Goal: Information Seeking & Learning: Compare options

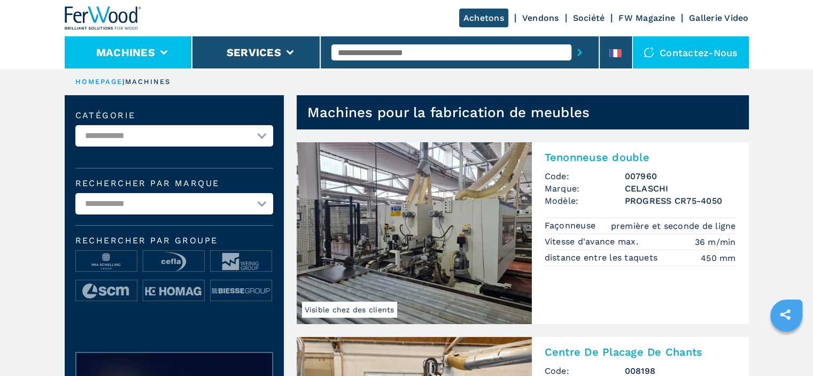
click at [161, 53] on icon at bounding box center [163, 52] width 7 height 5
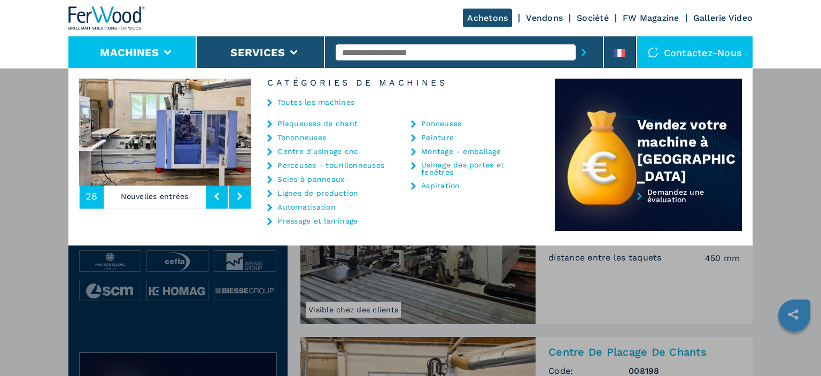
click at [316, 134] on link "Tenonneuses" at bounding box center [301, 137] width 49 height 7
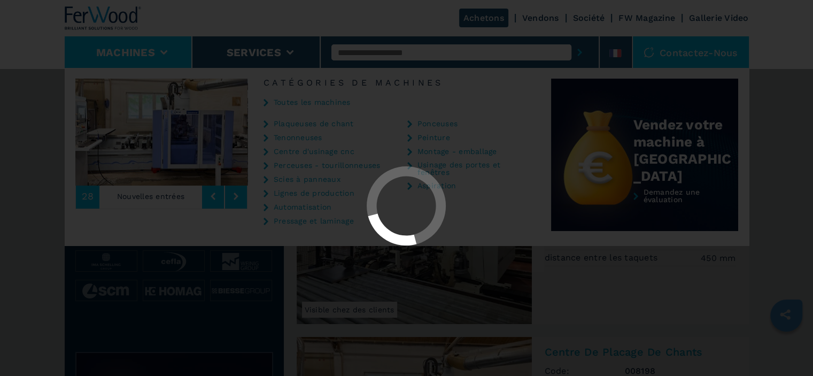
select select "**********"
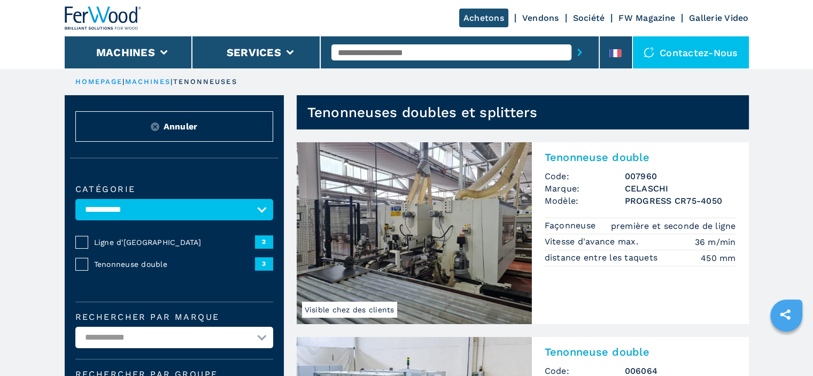
click at [459, 228] on img at bounding box center [414, 233] width 235 height 182
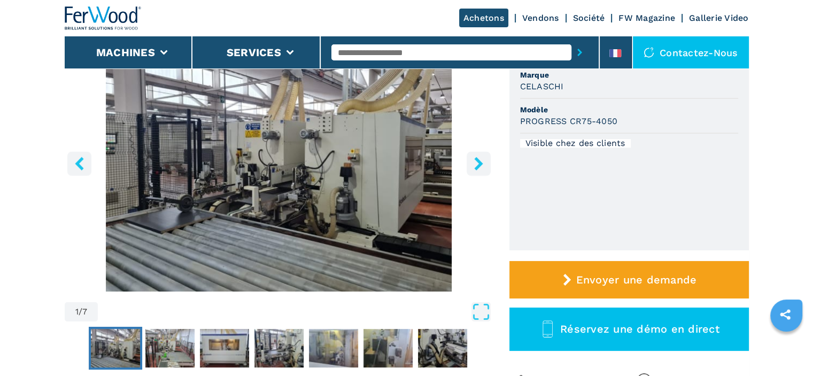
scroll to position [128, 0]
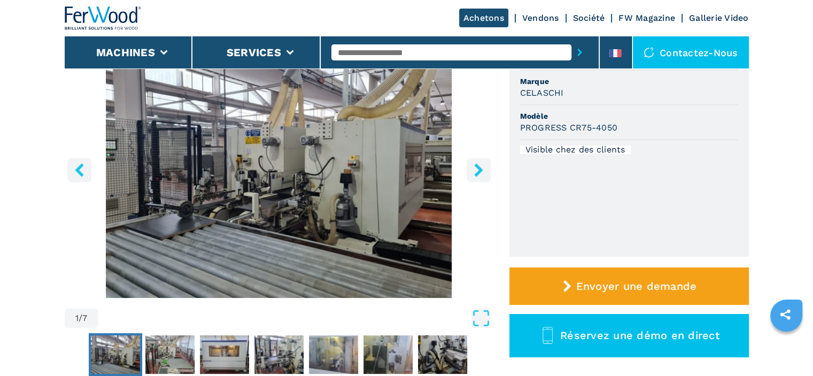
click at [482, 171] on icon "right-button" at bounding box center [478, 169] width 13 height 13
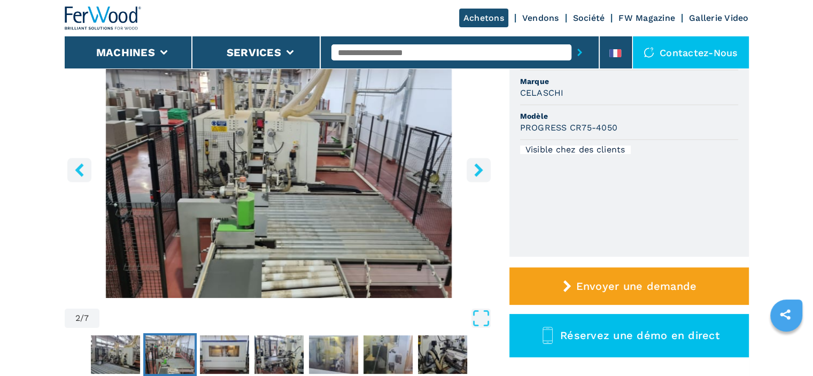
click at [482, 171] on icon "right-button" at bounding box center [478, 169] width 13 height 13
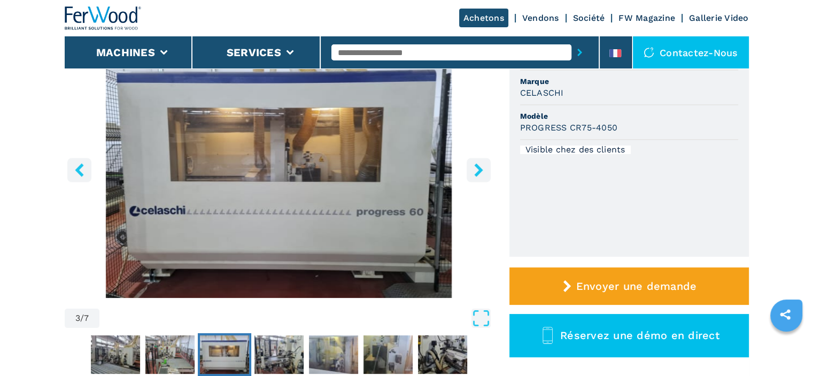
click at [482, 171] on icon "right-button" at bounding box center [478, 169] width 13 height 13
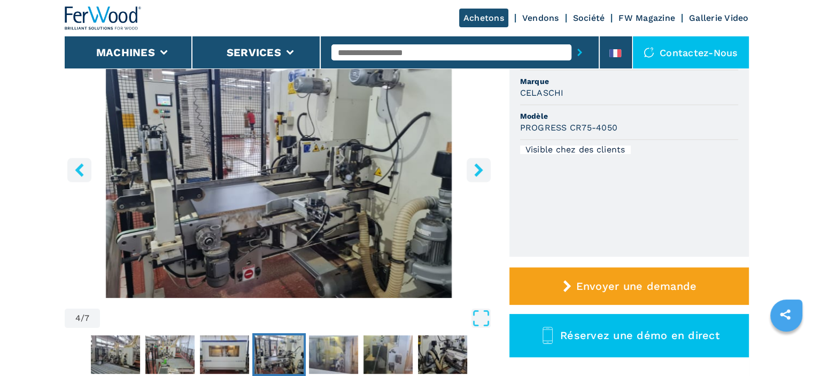
click at [482, 171] on icon "right-button" at bounding box center [478, 169] width 13 height 13
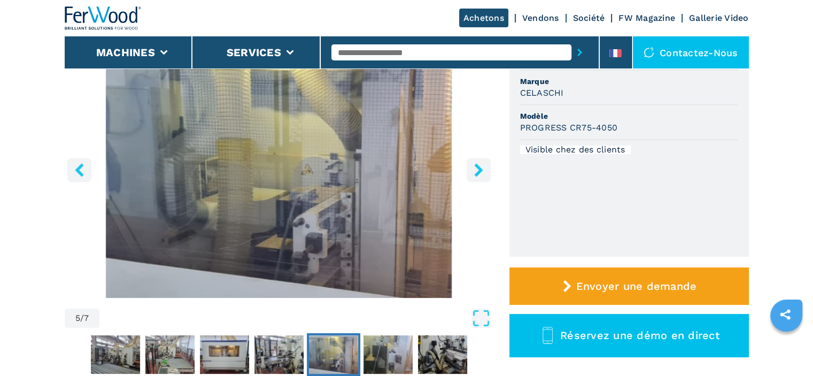
click at [482, 171] on icon "right-button" at bounding box center [478, 169] width 13 height 13
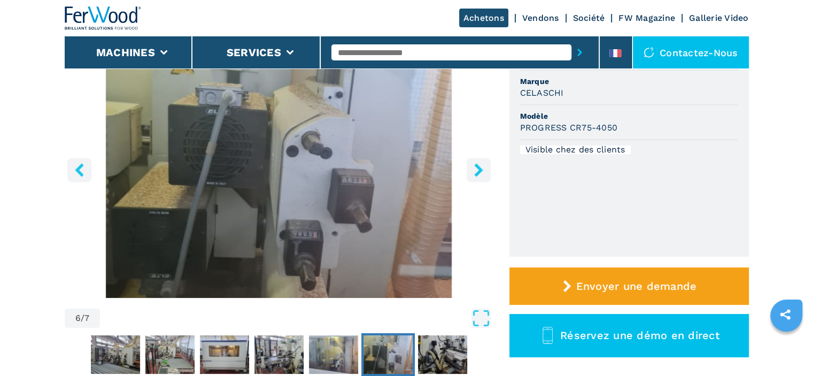
click at [482, 171] on icon "right-button" at bounding box center [478, 169] width 13 height 13
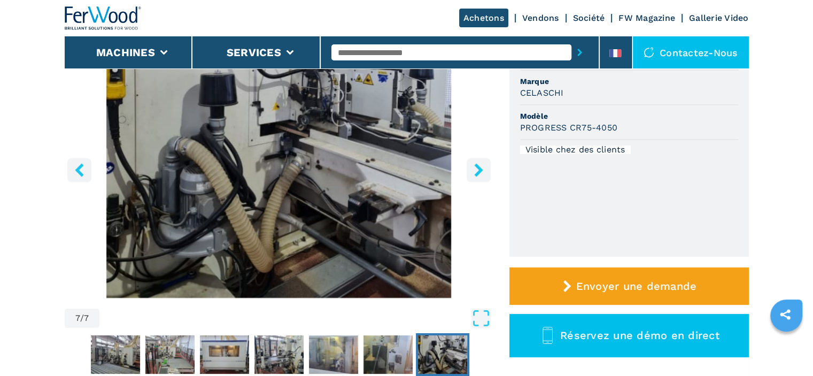
click at [482, 171] on icon "right-button" at bounding box center [478, 169] width 13 height 13
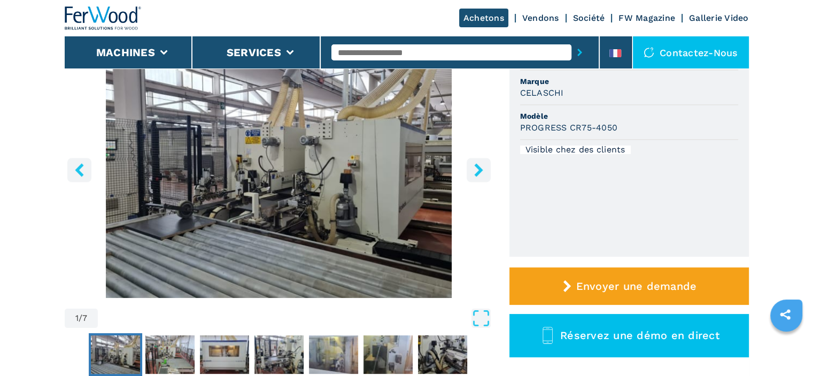
click at [482, 171] on icon "right-button" at bounding box center [478, 169] width 13 height 13
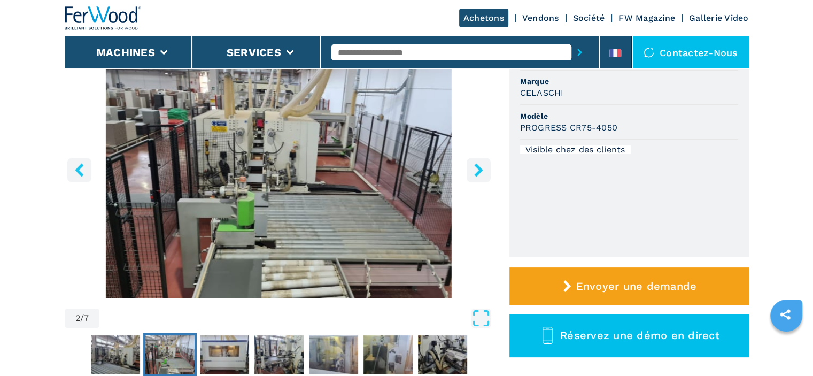
click at [482, 171] on icon "right-button" at bounding box center [478, 169] width 13 height 13
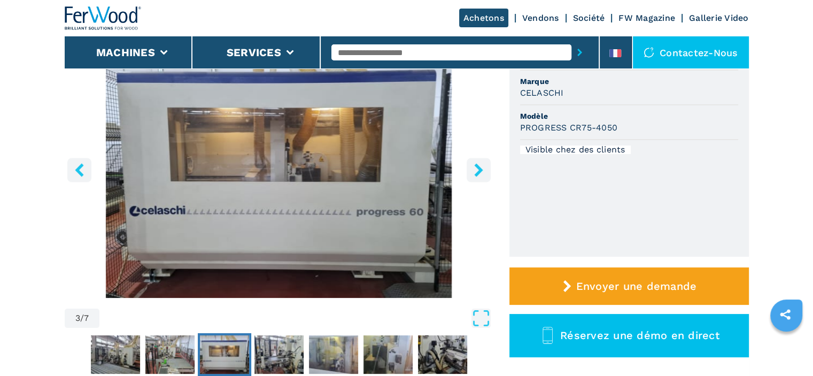
click at [482, 171] on icon "right-button" at bounding box center [478, 169] width 13 height 13
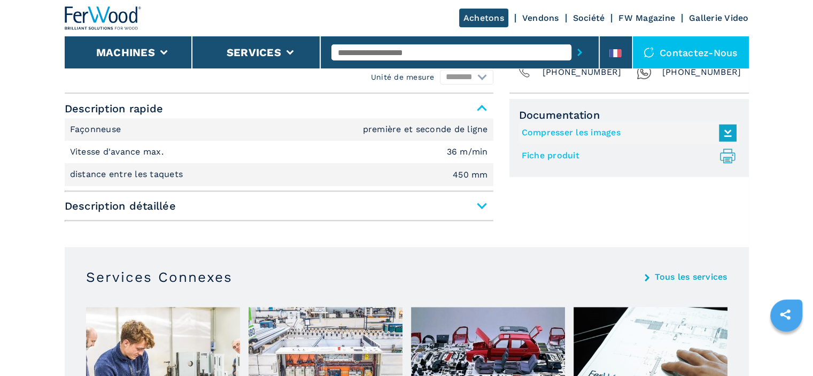
scroll to position [449, 0]
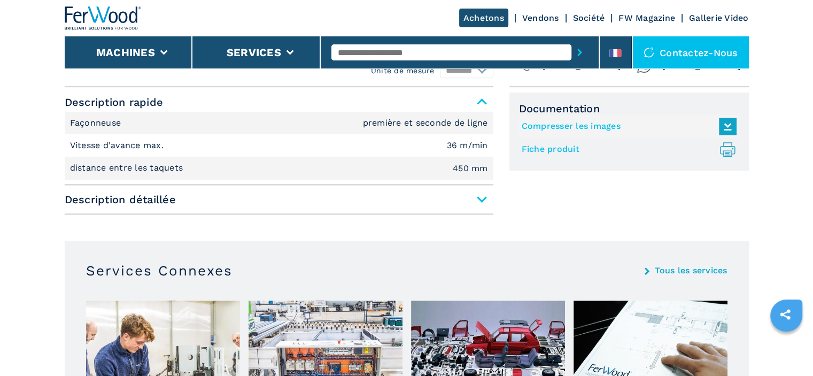
click at [482, 198] on span "Description détaillée" at bounding box center [279, 199] width 429 height 19
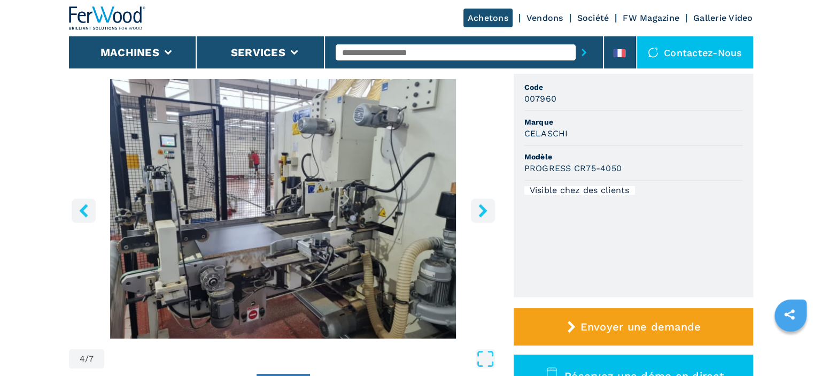
scroll to position [79, 0]
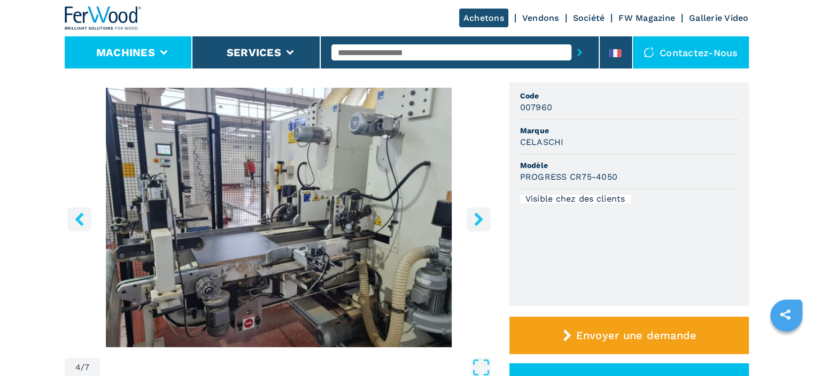
click at [161, 51] on icon at bounding box center [163, 52] width 7 height 5
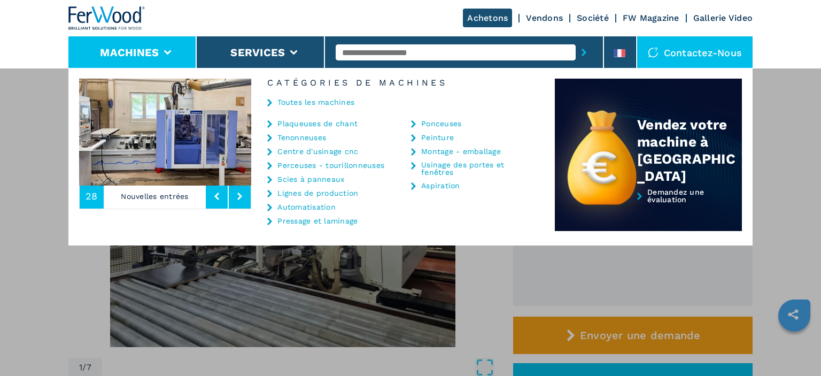
click at [442, 150] on link "Montage - emballage" at bounding box center [461, 150] width 80 height 7
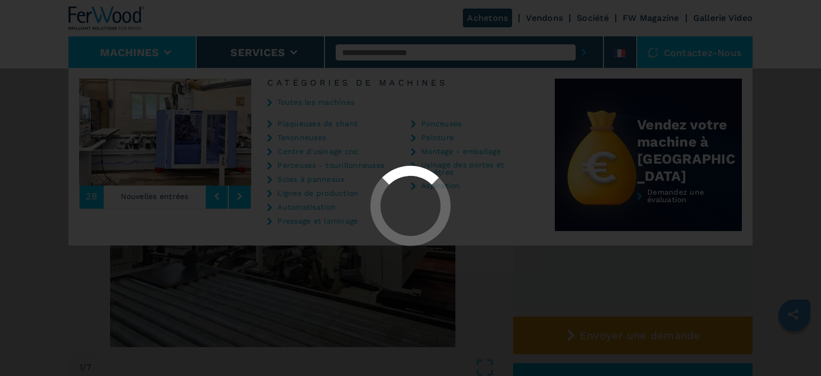
select select "**********"
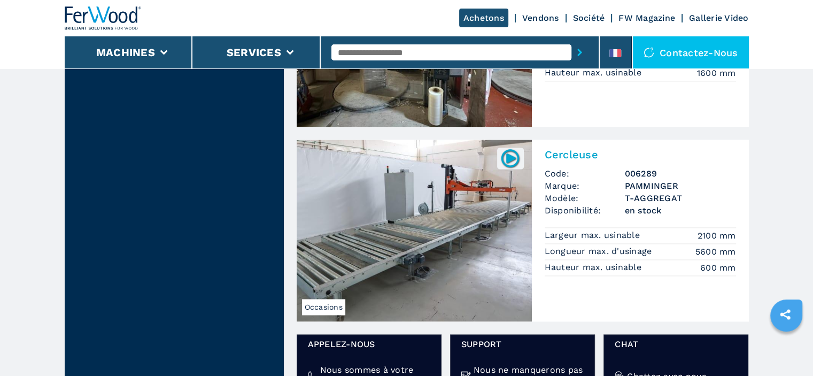
scroll to position [1436, 0]
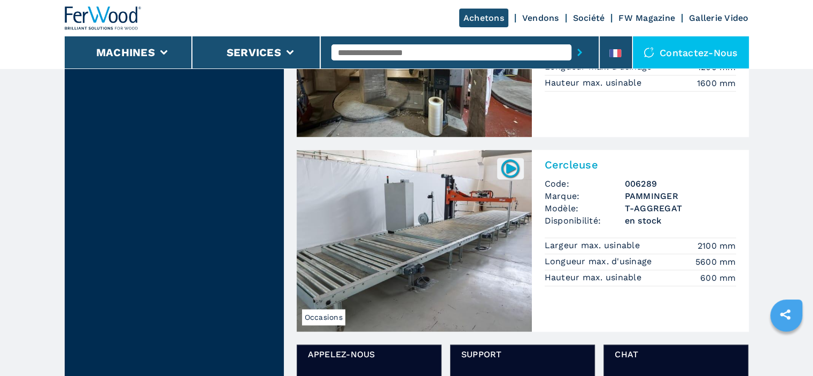
click at [490, 250] on img at bounding box center [414, 241] width 235 height 182
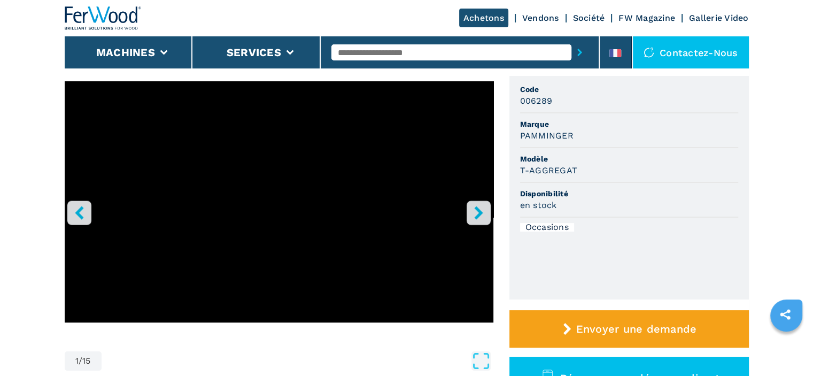
scroll to position [107, 0]
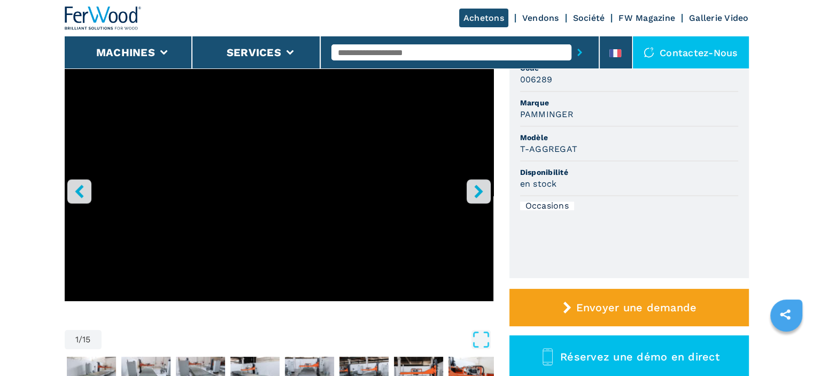
click at [487, 183] on button "right-button" at bounding box center [478, 191] width 24 height 24
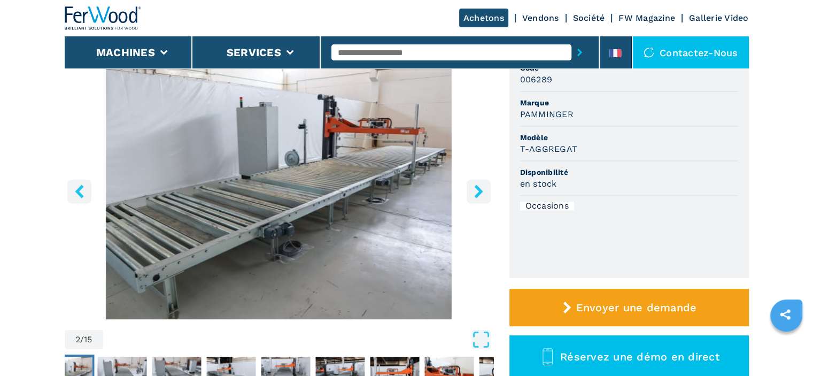
click at [478, 190] on icon "right-button" at bounding box center [478, 190] width 9 height 13
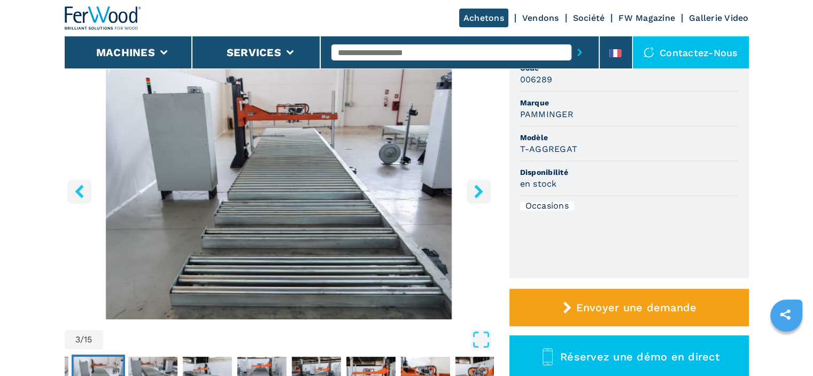
click at [478, 190] on icon "right-button" at bounding box center [478, 190] width 9 height 13
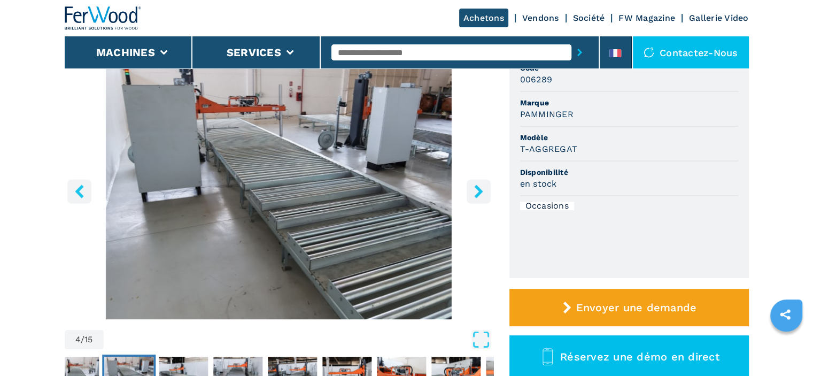
click at [478, 190] on icon "right-button" at bounding box center [478, 190] width 9 height 13
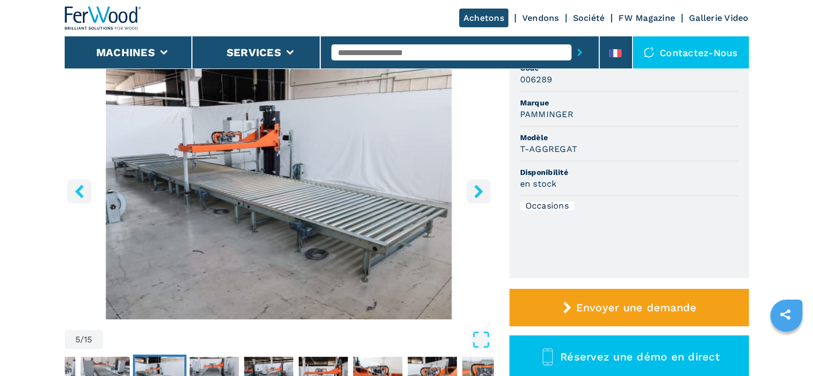
click at [478, 190] on icon "right-button" at bounding box center [478, 190] width 9 height 13
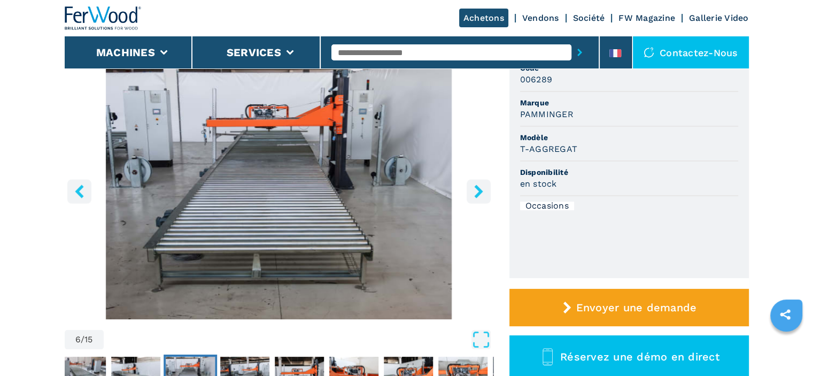
click at [478, 190] on icon "right-button" at bounding box center [478, 190] width 9 height 13
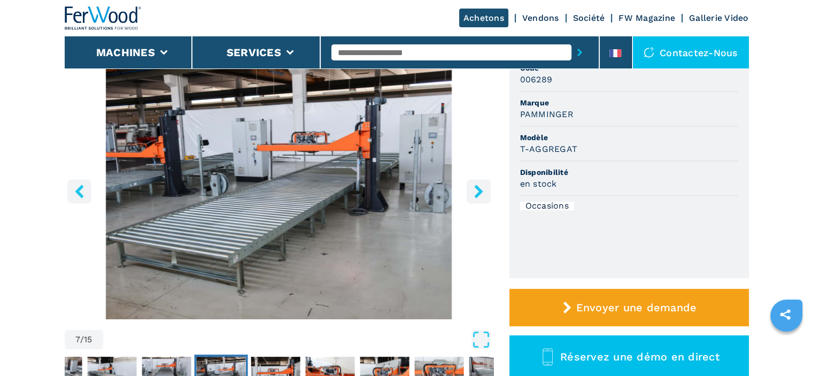
click at [478, 190] on icon "right-button" at bounding box center [478, 190] width 9 height 13
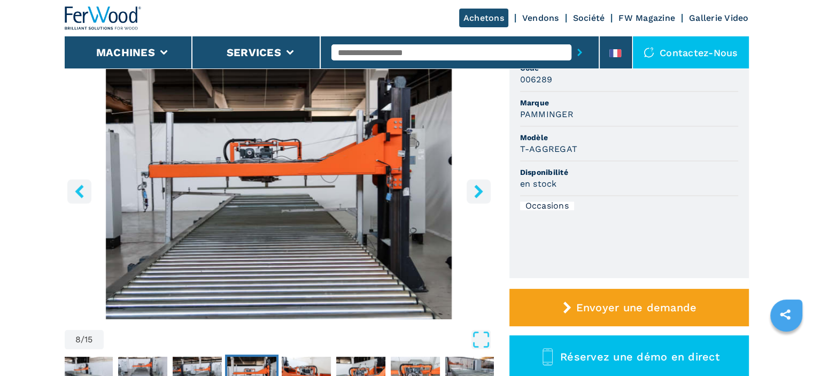
click at [478, 190] on icon "right-button" at bounding box center [478, 190] width 9 height 13
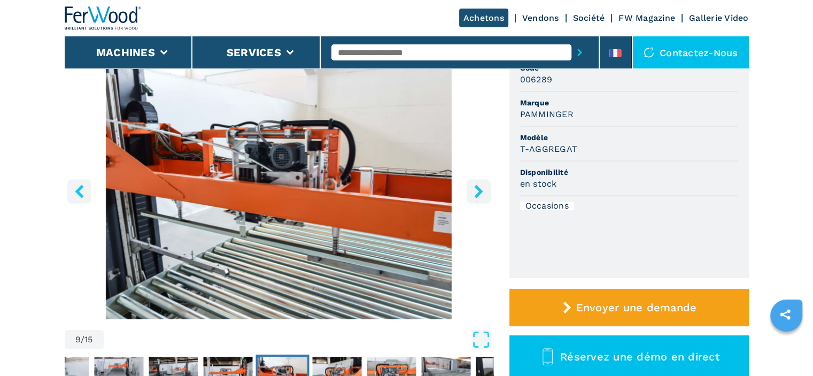
click at [478, 190] on icon "right-button" at bounding box center [478, 190] width 9 height 13
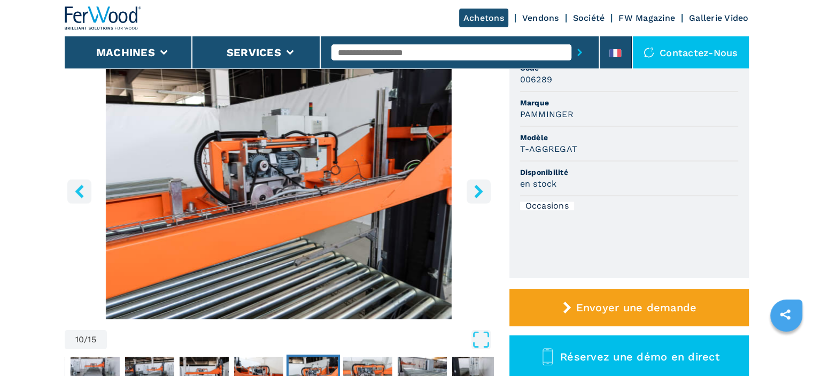
click at [478, 190] on icon "right-button" at bounding box center [478, 190] width 9 height 13
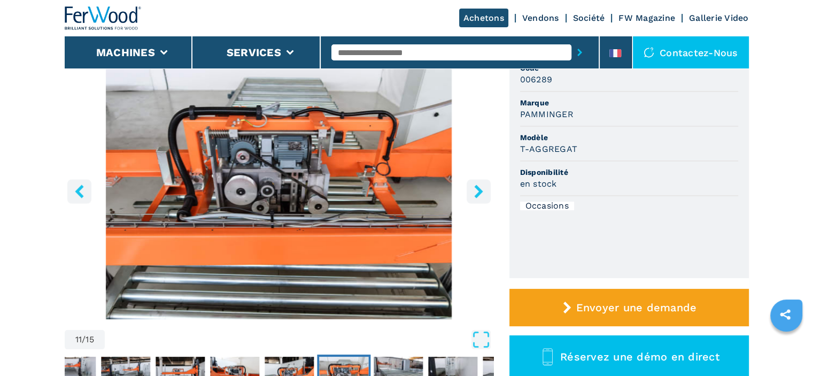
click at [478, 190] on icon "right-button" at bounding box center [478, 190] width 9 height 13
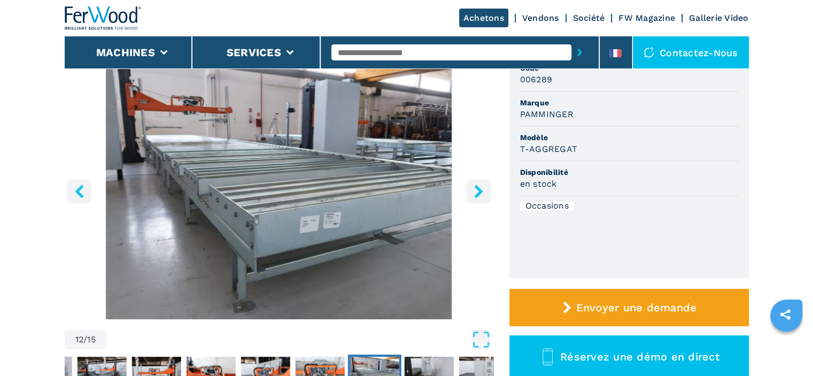
click at [478, 190] on icon "right-button" at bounding box center [478, 190] width 9 height 13
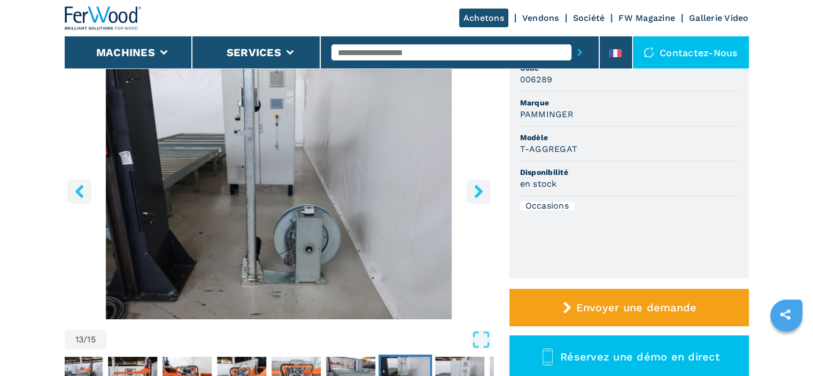
click at [478, 190] on icon "right-button" at bounding box center [478, 190] width 9 height 13
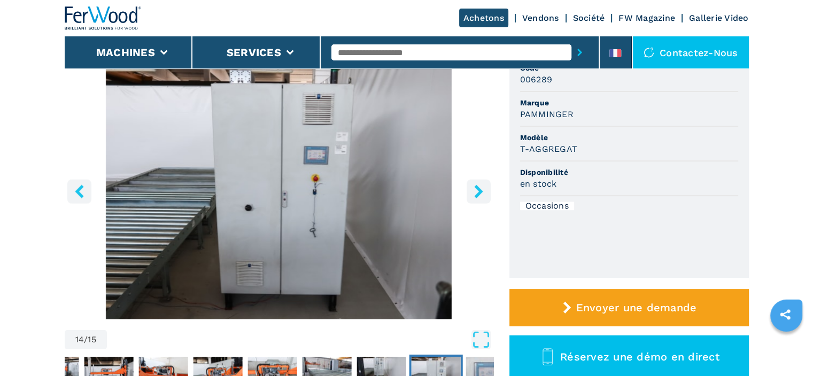
click at [478, 190] on icon "right-button" at bounding box center [478, 190] width 9 height 13
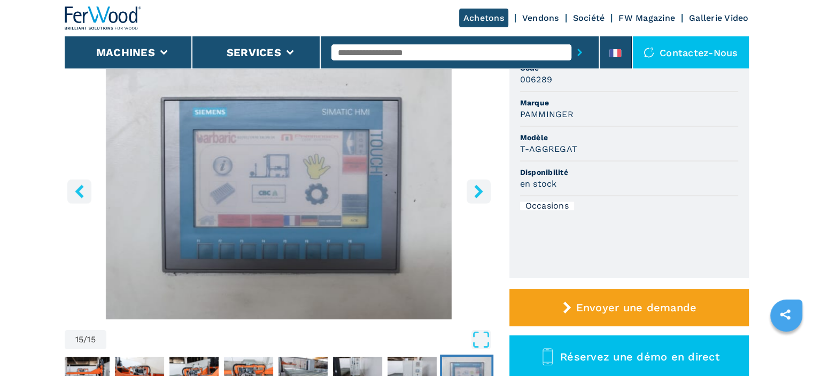
click at [478, 190] on icon "right-button" at bounding box center [478, 190] width 9 height 13
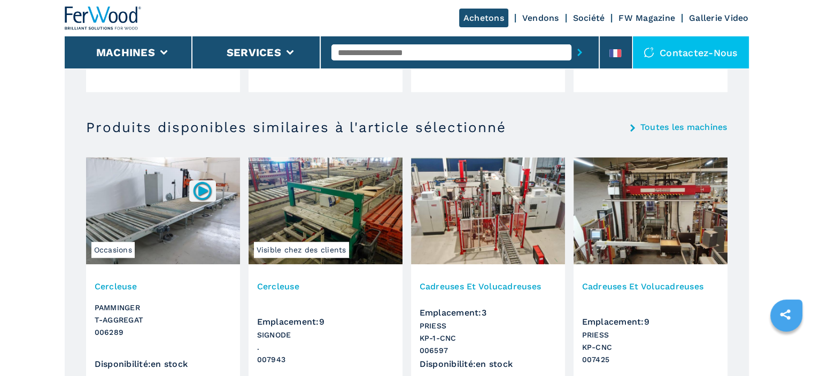
scroll to position [1011, 0]
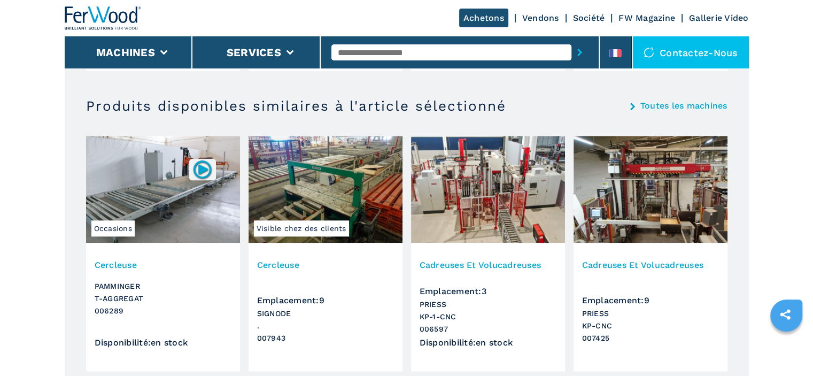
click at [199, 167] on img at bounding box center [202, 169] width 21 height 21
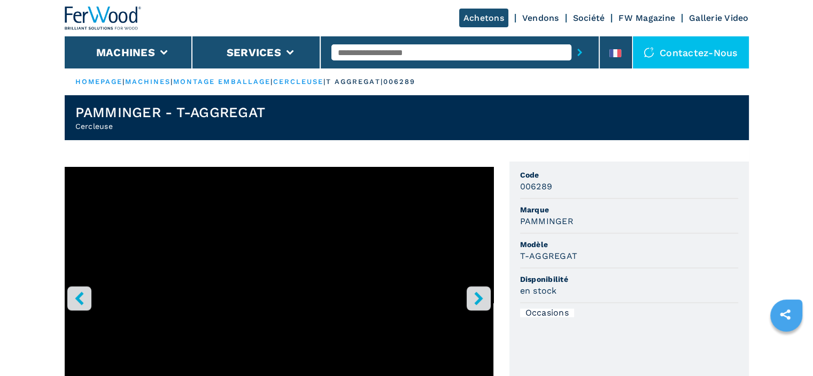
scroll to position [209, 0]
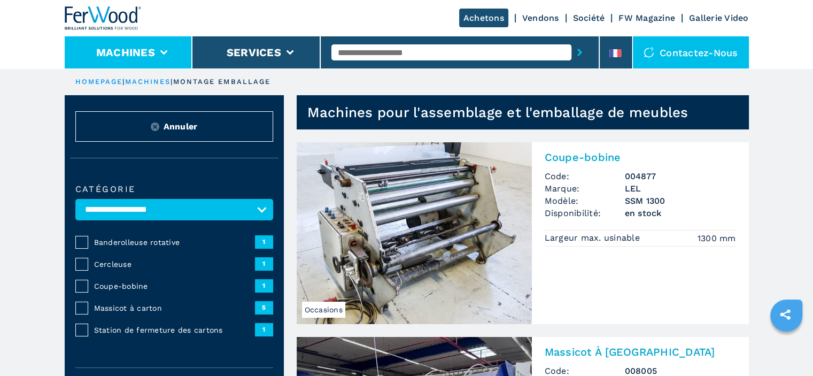
click at [162, 55] on li "Machines" at bounding box center [129, 52] width 128 height 32
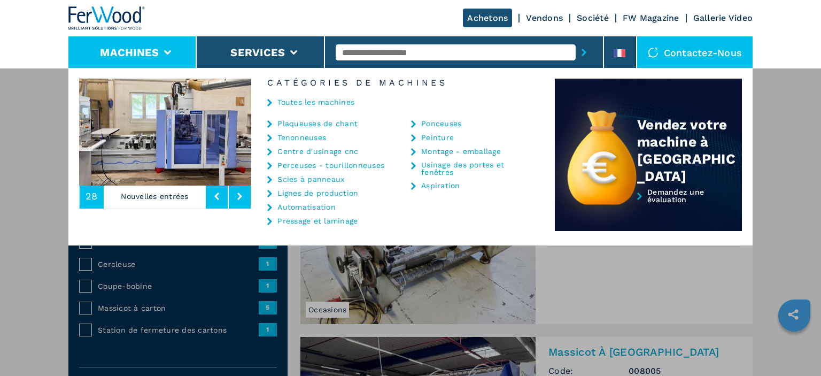
click at [447, 165] on link "Usinage des portes et fenêtres" at bounding box center [474, 168] width 107 height 15
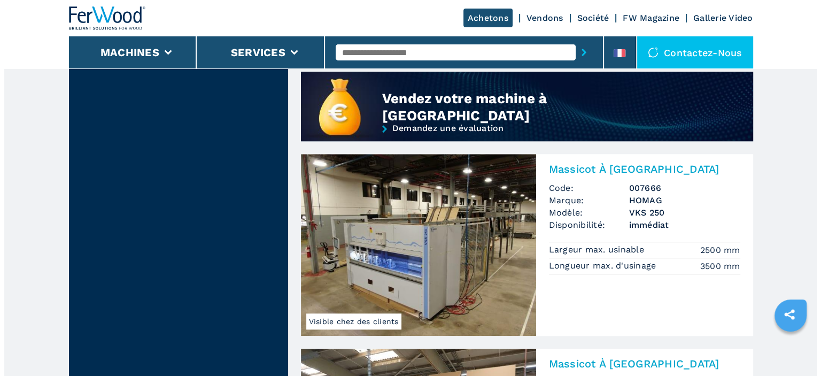
scroll to position [855, 0]
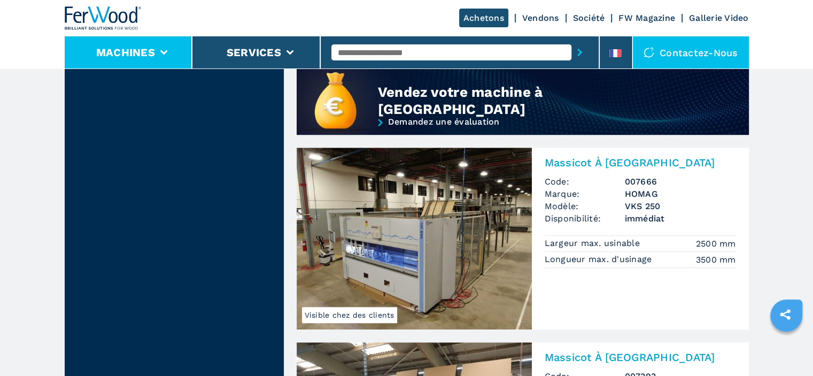
click at [155, 46] on li "Machines" at bounding box center [129, 52] width 128 height 32
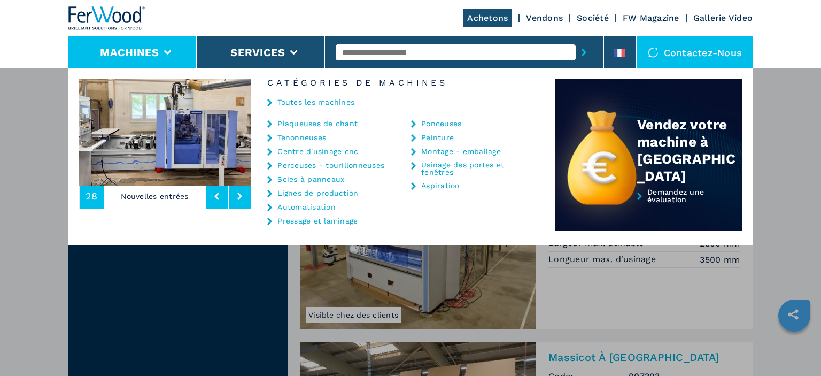
click at [155, 46] on button "Machines" at bounding box center [129, 52] width 59 height 13
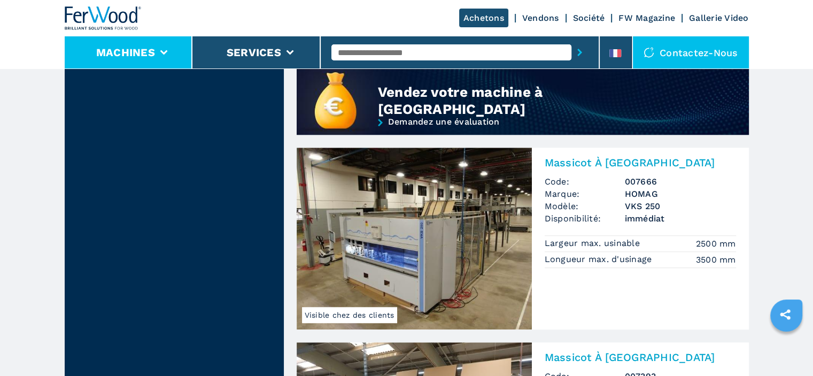
click at [155, 46] on li "Machines" at bounding box center [129, 52] width 128 height 32
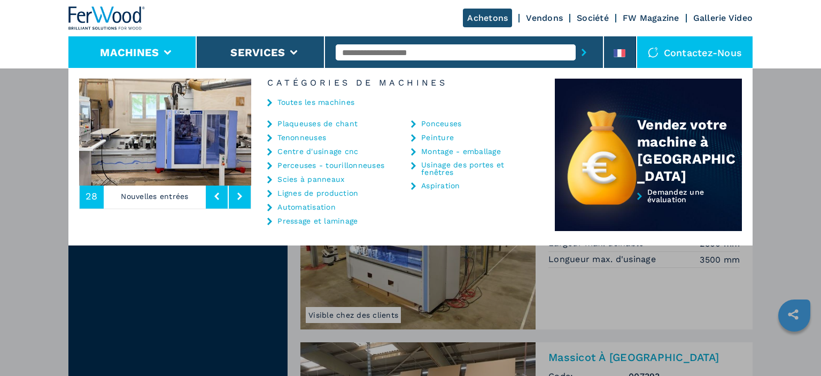
click at [312, 153] on link "Centre d'usinage cnc" at bounding box center [317, 150] width 81 height 7
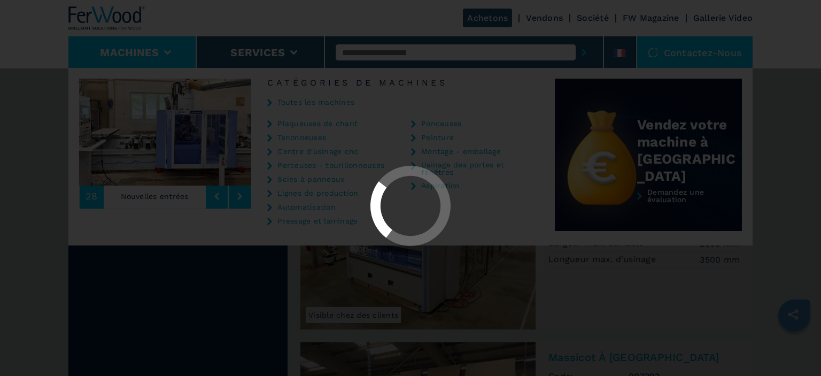
select select "**********"
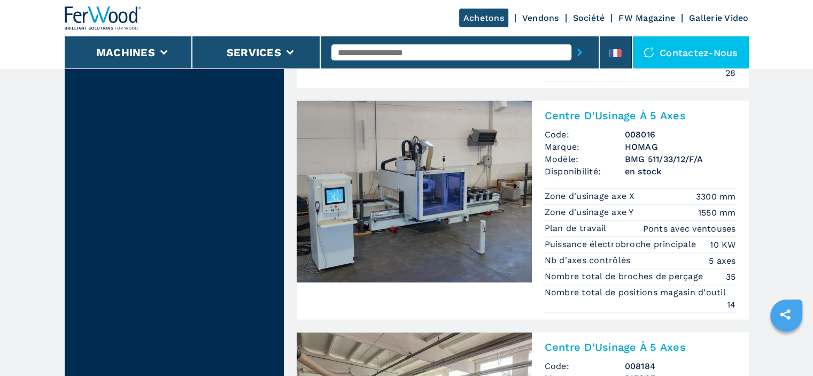
scroll to position [1276, 0]
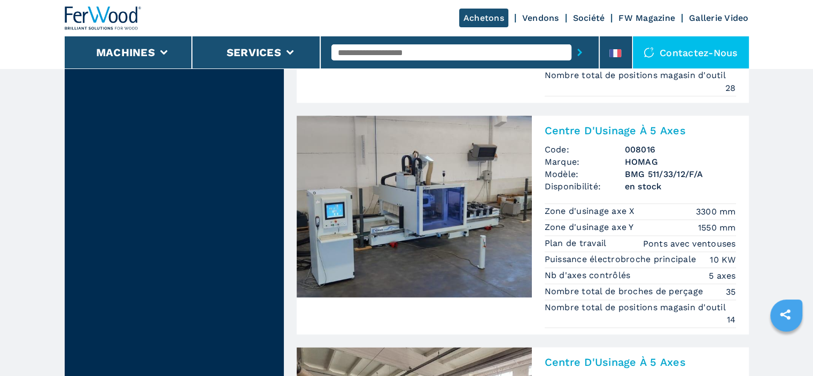
click at [437, 178] on img at bounding box center [414, 206] width 235 height 182
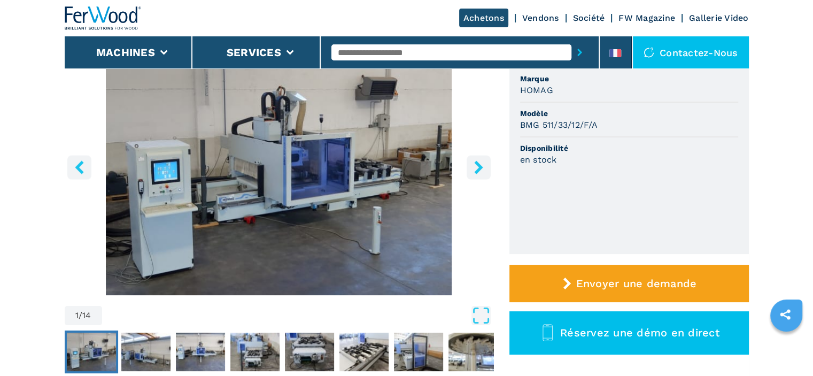
scroll to position [121, 0]
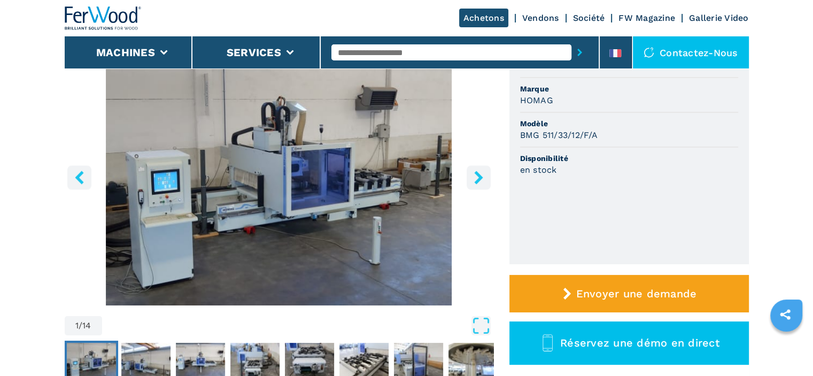
click at [479, 177] on icon "right-button" at bounding box center [478, 176] width 9 height 13
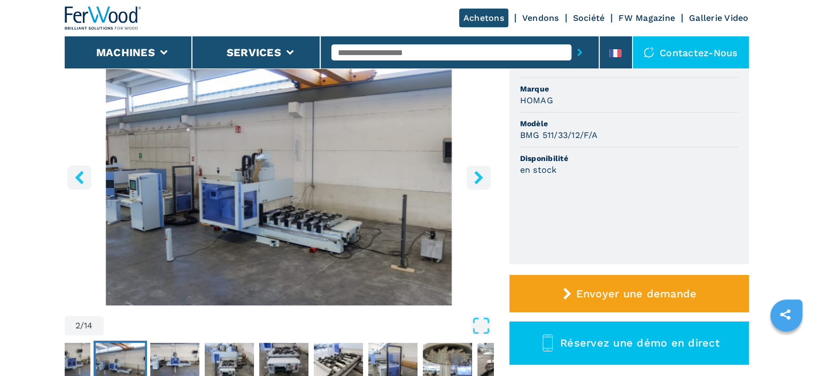
click at [479, 177] on icon "right-button" at bounding box center [478, 176] width 9 height 13
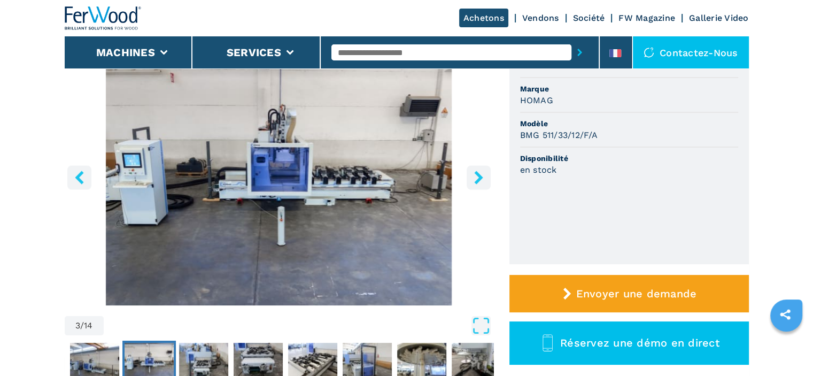
click at [479, 177] on icon "right-button" at bounding box center [478, 176] width 9 height 13
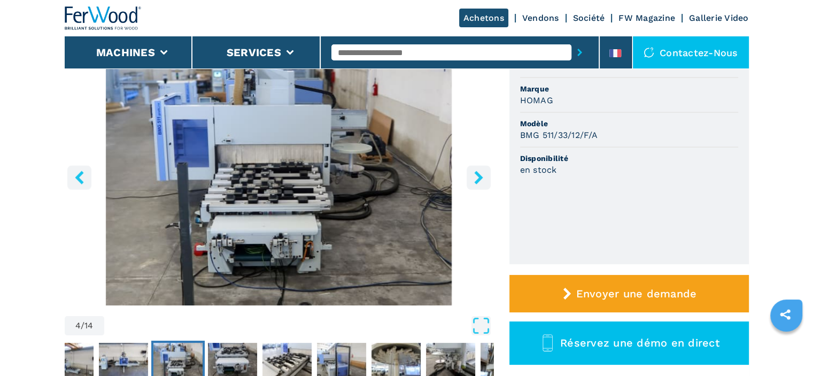
click at [479, 177] on icon "right-button" at bounding box center [478, 176] width 9 height 13
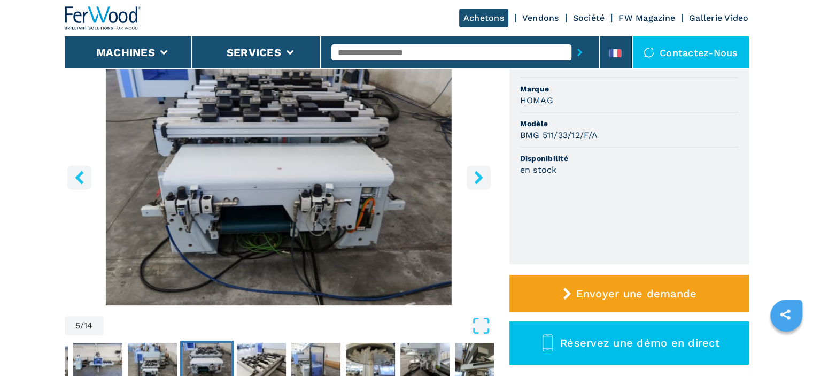
click at [479, 177] on icon "right-button" at bounding box center [478, 176] width 9 height 13
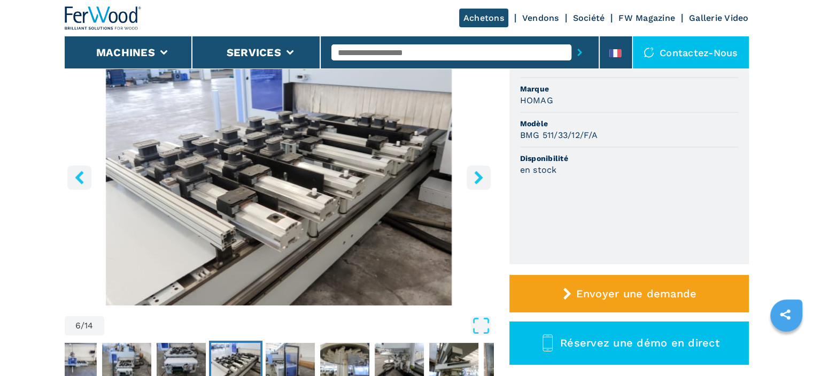
click at [479, 177] on icon "right-button" at bounding box center [478, 176] width 9 height 13
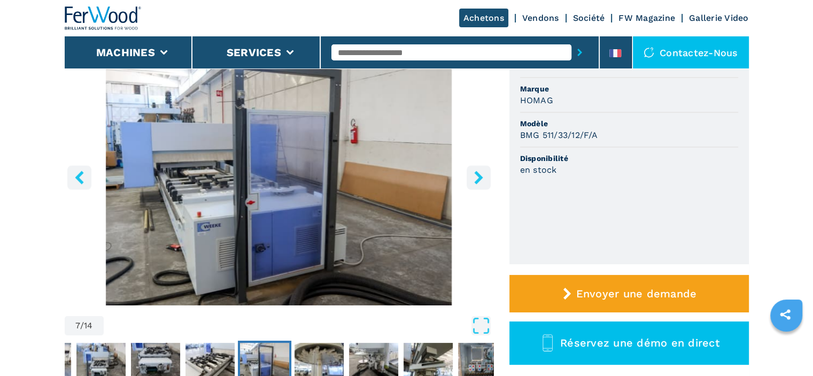
click at [479, 177] on icon "right-button" at bounding box center [478, 176] width 9 height 13
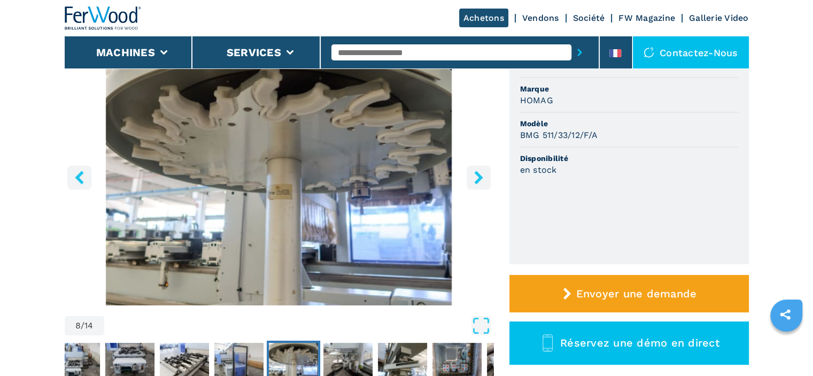
click at [479, 177] on icon "right-button" at bounding box center [478, 176] width 9 height 13
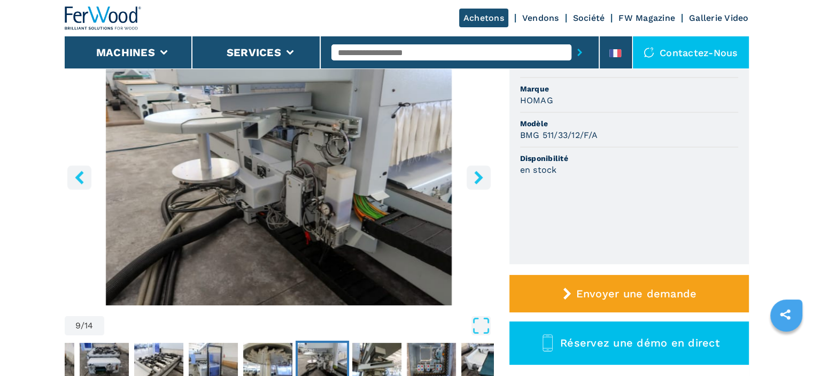
click at [479, 177] on icon "right-button" at bounding box center [478, 176] width 9 height 13
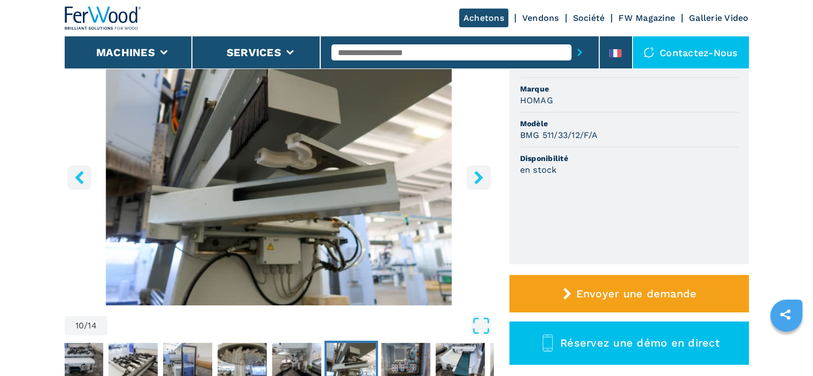
click at [479, 177] on icon "right-button" at bounding box center [478, 176] width 9 height 13
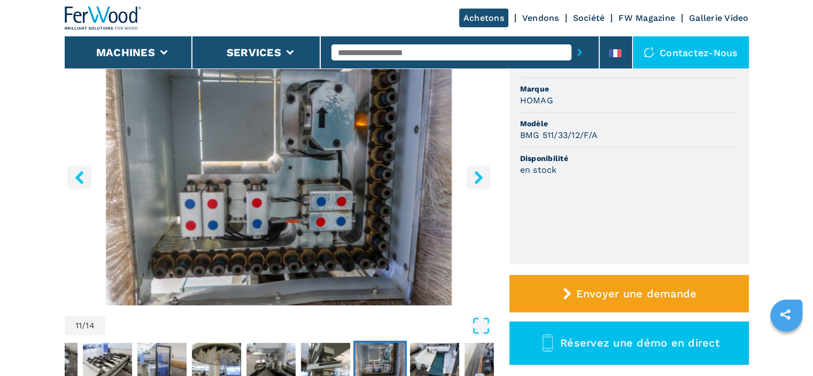
click at [479, 177] on icon "right-button" at bounding box center [478, 176] width 9 height 13
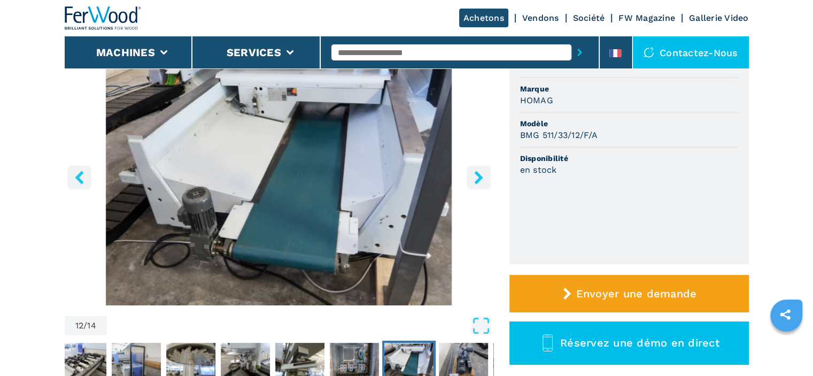
click at [479, 177] on icon "right-button" at bounding box center [478, 176] width 9 height 13
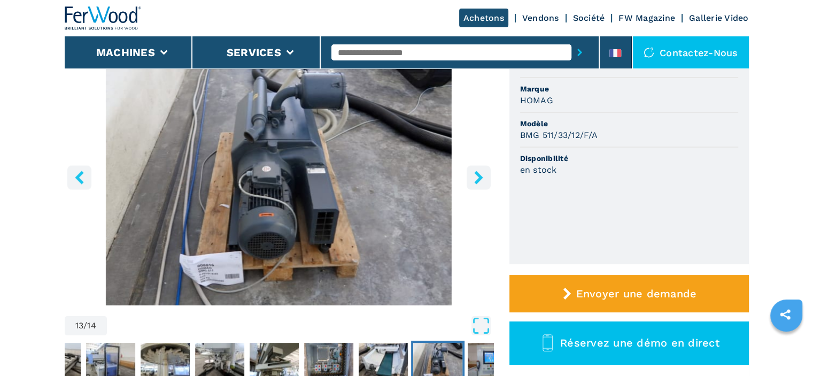
click at [479, 177] on icon "right-button" at bounding box center [478, 176] width 9 height 13
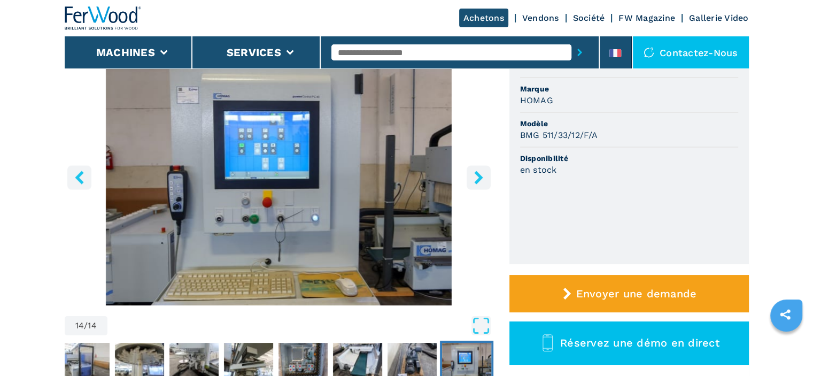
click at [479, 177] on icon "right-button" at bounding box center [478, 176] width 9 height 13
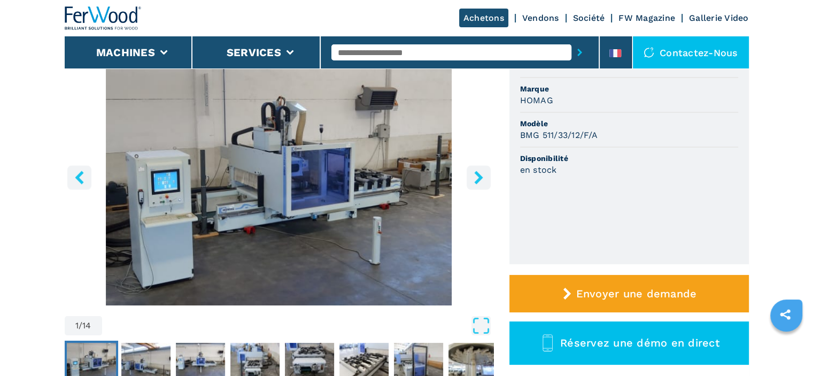
click at [479, 177] on icon "right-button" at bounding box center [478, 176] width 9 height 13
select select "**********"
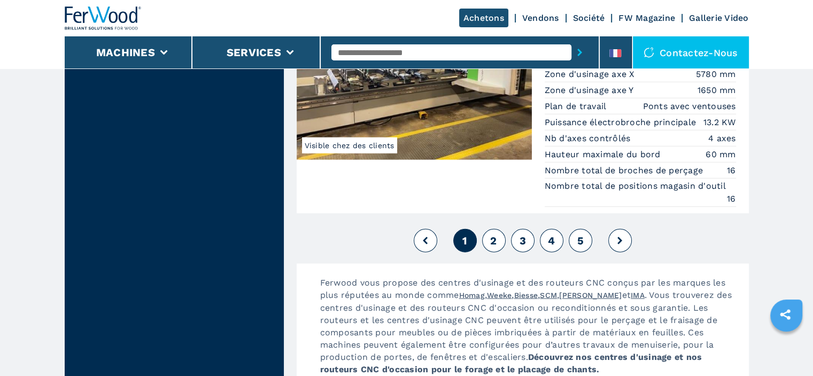
scroll to position [2714, 0]
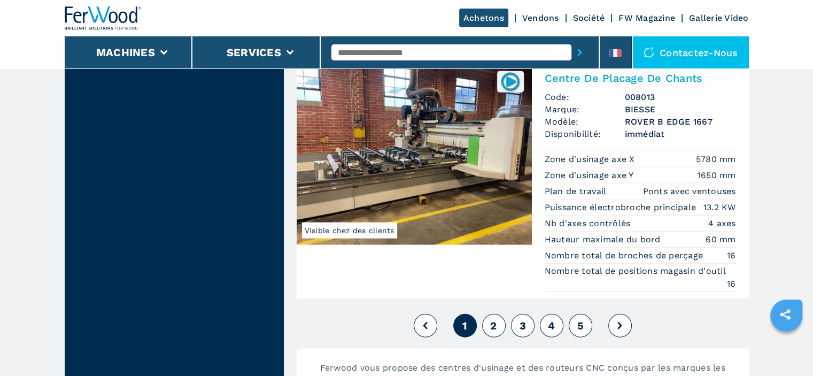
click at [489, 316] on button "2" at bounding box center [494, 326] width 24 height 24
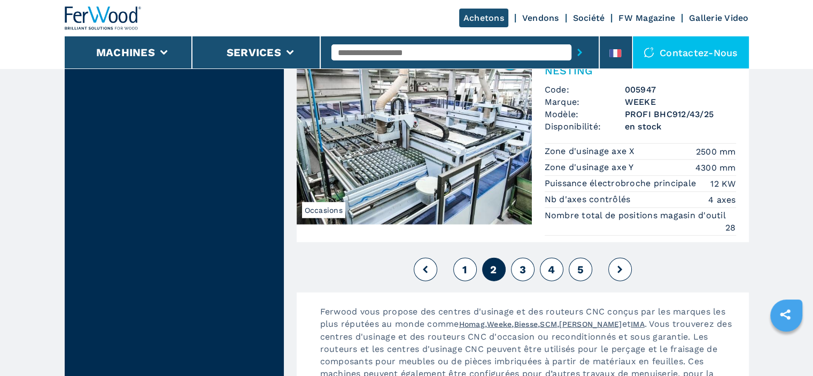
scroll to position [2763, 0]
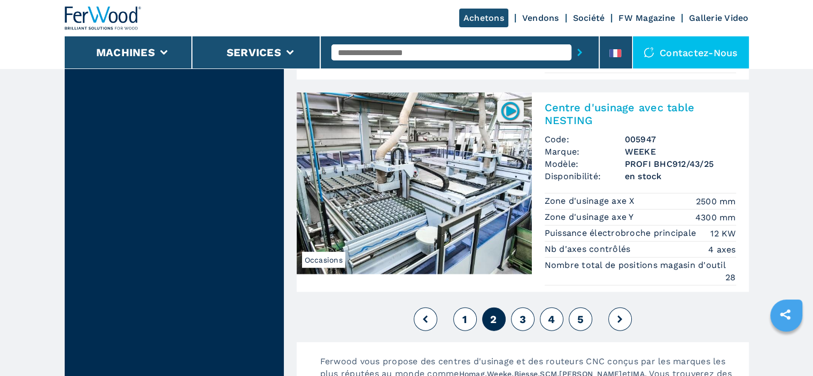
click at [525, 313] on span "3" at bounding box center [522, 319] width 6 height 13
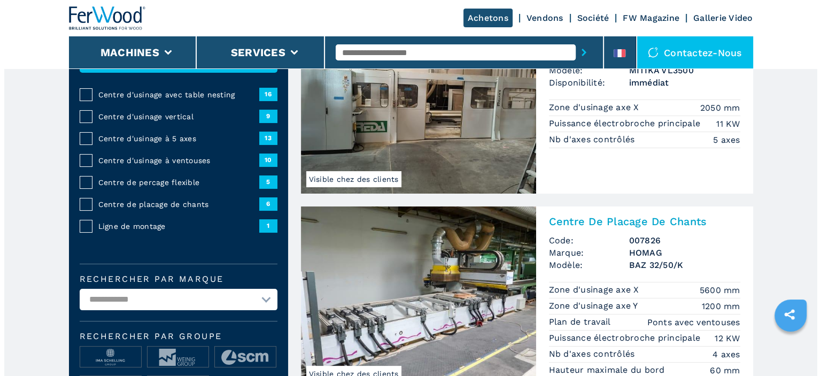
scroll to position [150, 0]
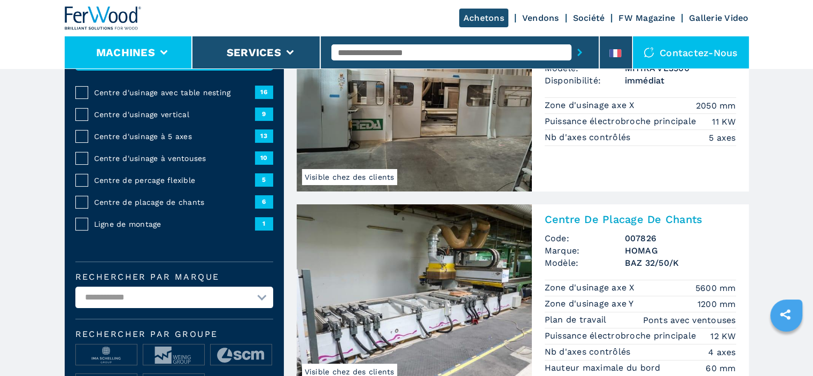
click at [165, 51] on icon at bounding box center [163, 52] width 7 height 5
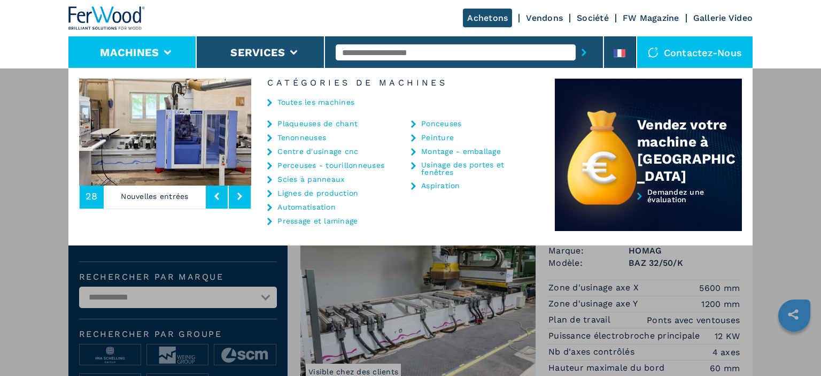
click at [240, 192] on icon at bounding box center [239, 195] width 5 height 7
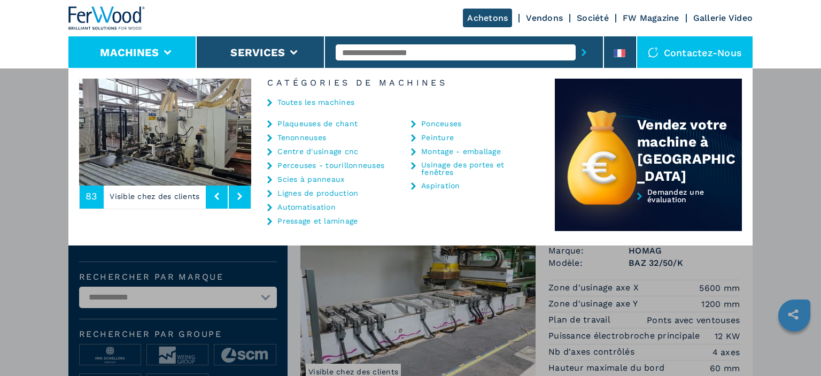
click at [240, 192] on icon at bounding box center [239, 195] width 5 height 7
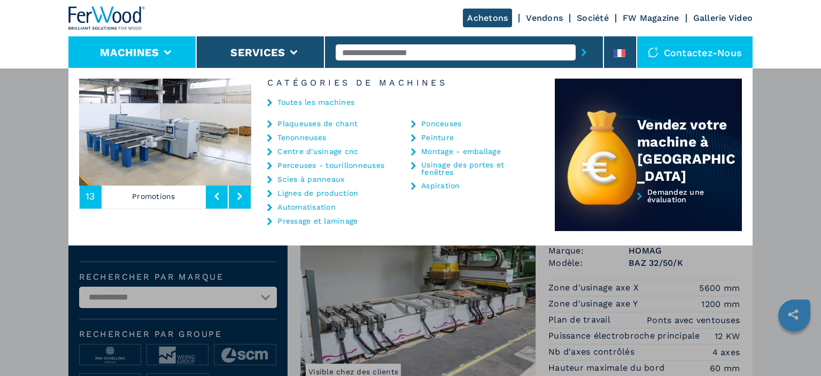
click at [240, 192] on icon at bounding box center [239, 195] width 5 height 7
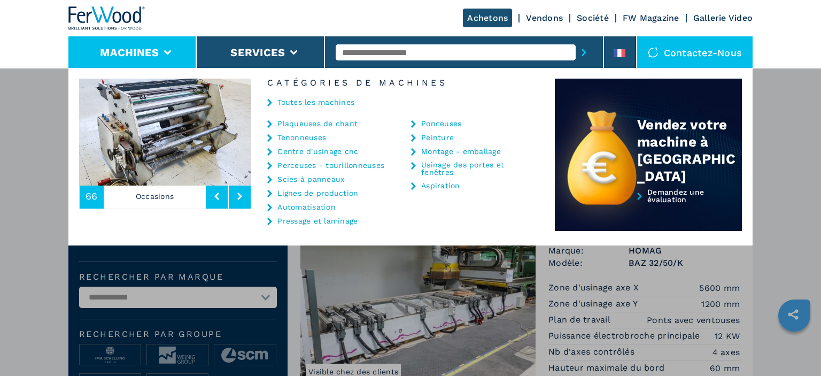
click at [240, 192] on icon at bounding box center [239, 195] width 5 height 7
